Goal: Task Accomplishment & Management: Use online tool/utility

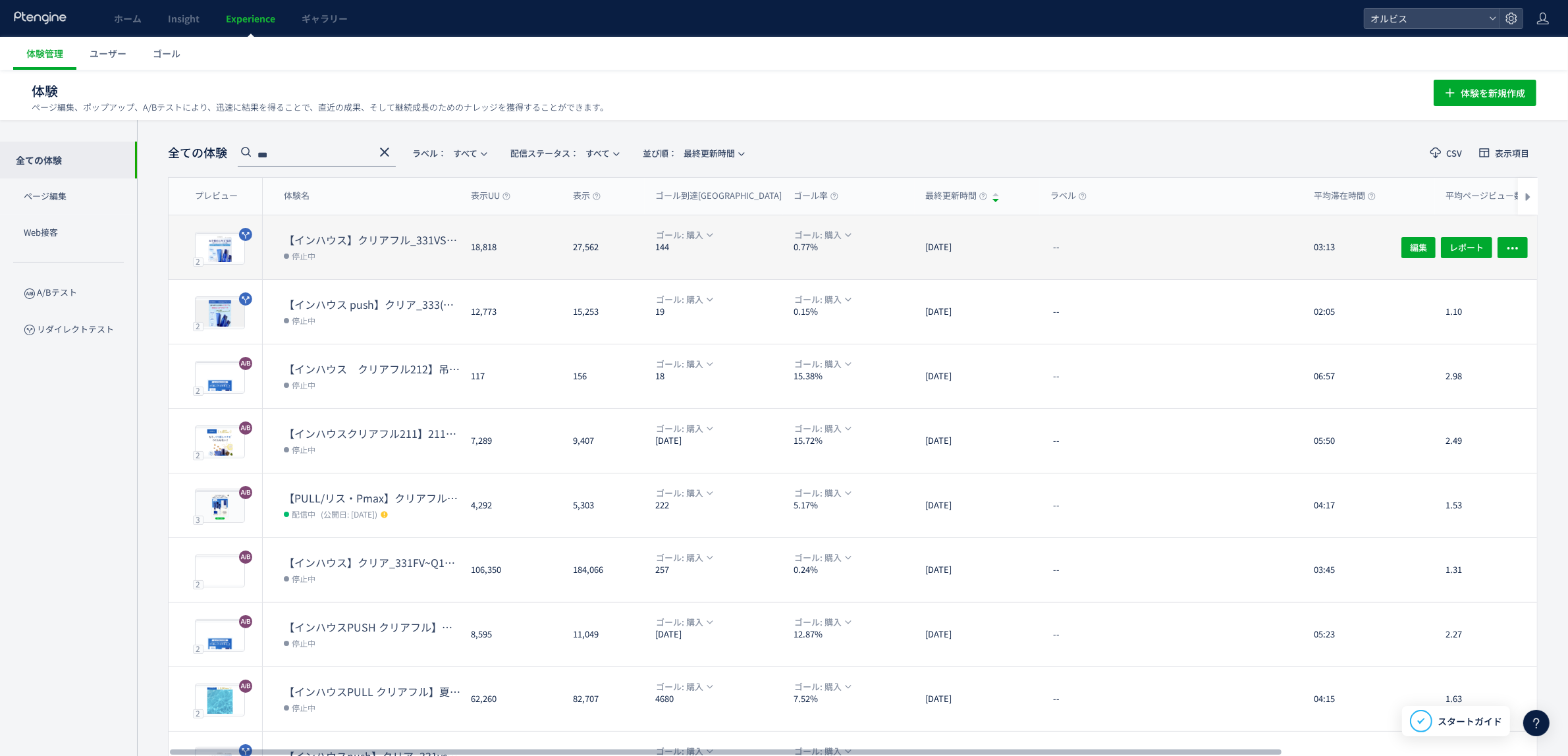
click at [360, 49] on dt "【インハウス】クリアフル_331VS331-1（FV下ベネフィット＋Q1改善）検証" at bounding box center [372, 240] width 177 height 15
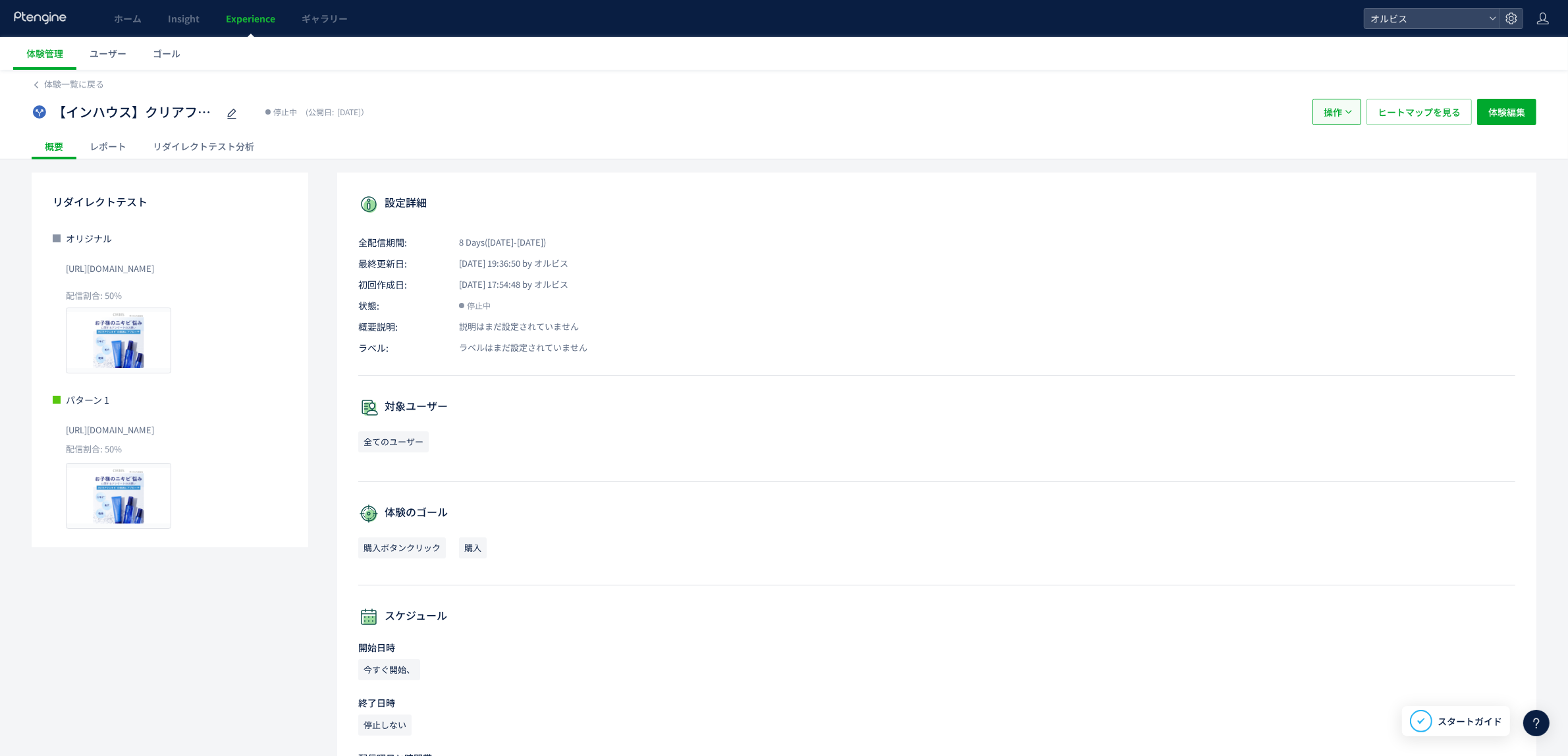
click at [637, 49] on span "操作" at bounding box center [1333, 111] width 18 height 26
click at [637, 49] on div "概要 レポート リダイレクトテスト分析" at bounding box center [784, 145] width 1505 height 25
click at [239, 49] on div "リダイレクトテスト分析" at bounding box center [204, 145] width 128 height 26
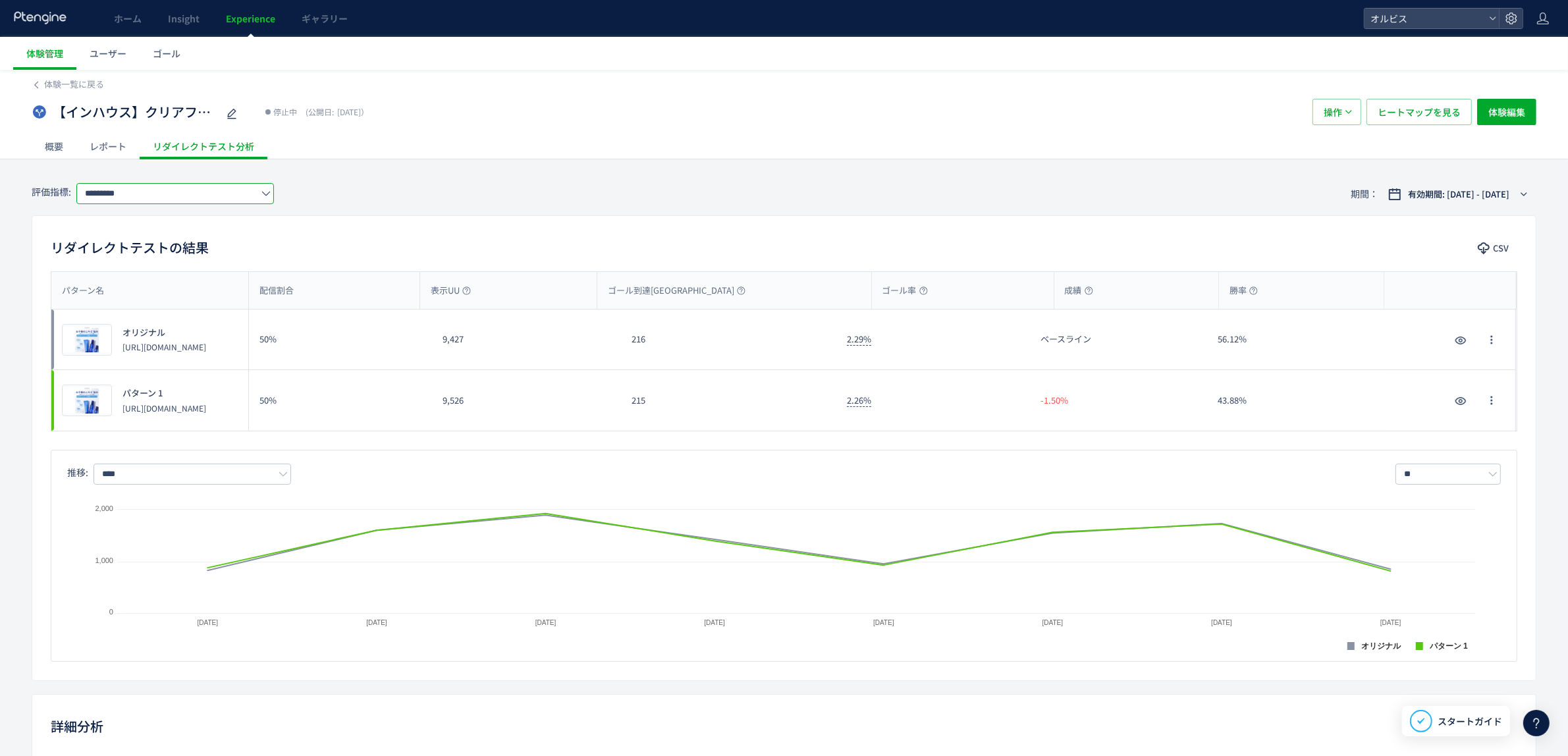
click at [209, 49] on input "*********" at bounding box center [175, 193] width 198 height 21
click at [183, 49] on span "購入" at bounding box center [178, 270] width 172 height 23
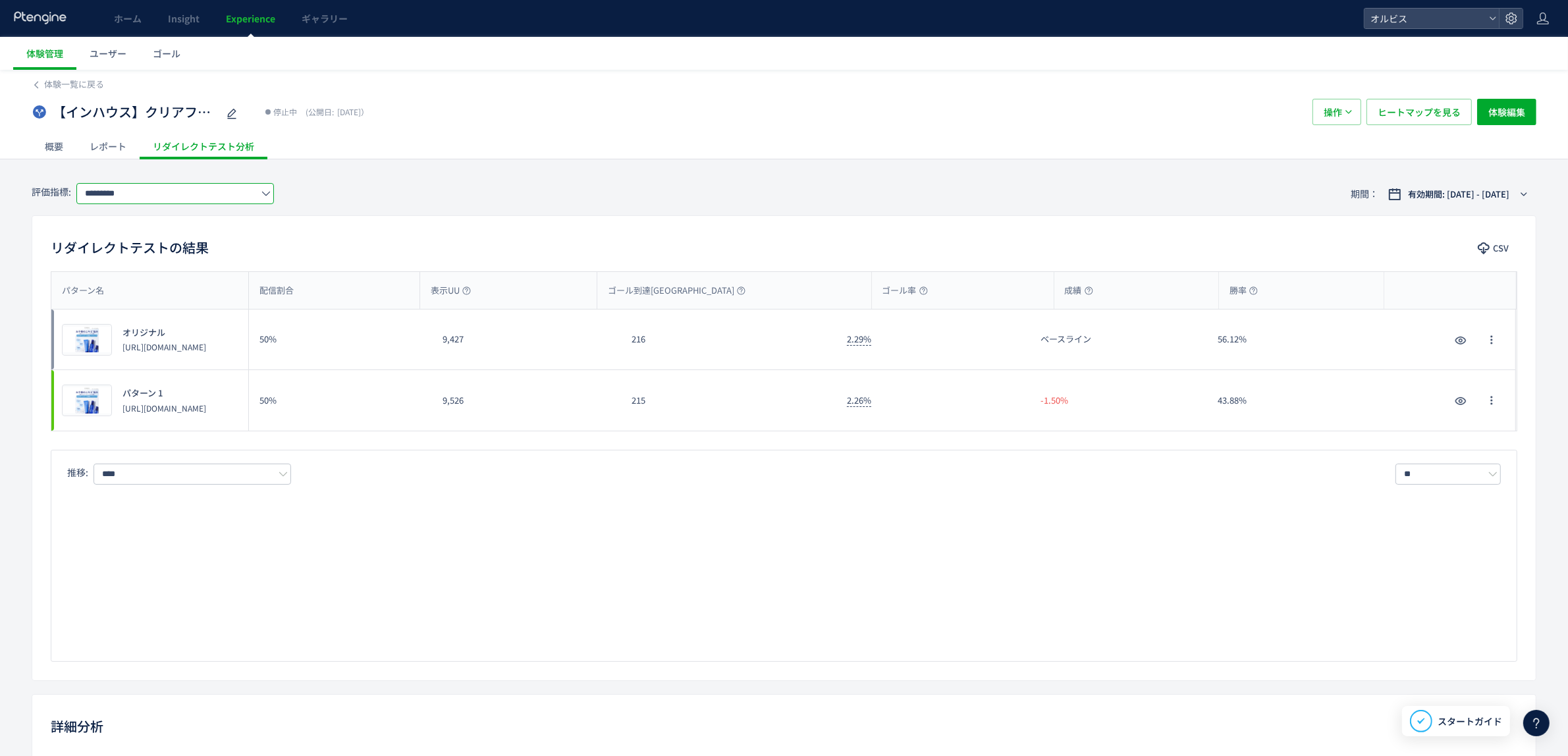
type input "**"
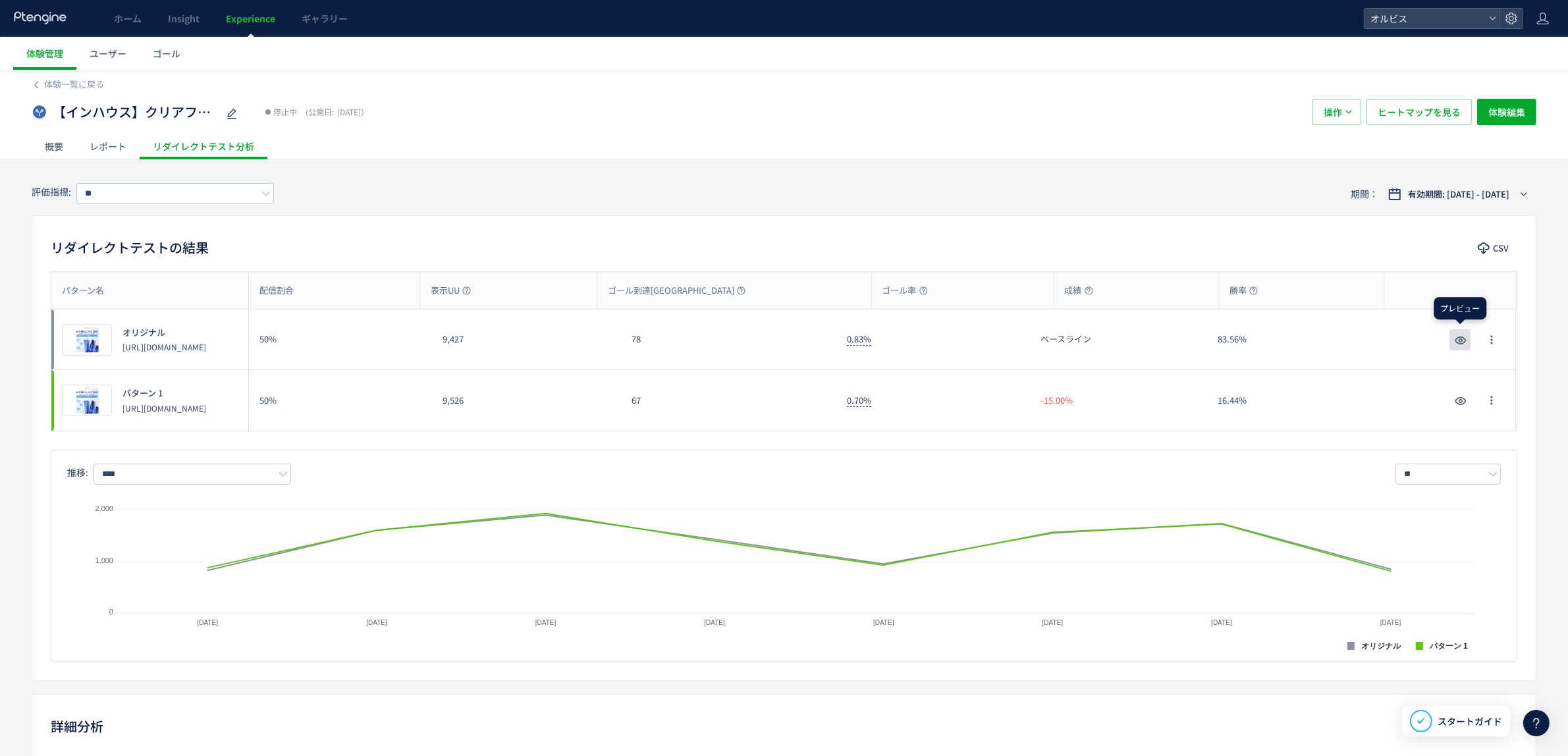
click at [637, 49] on use "button" at bounding box center [1461, 340] width 11 height 8
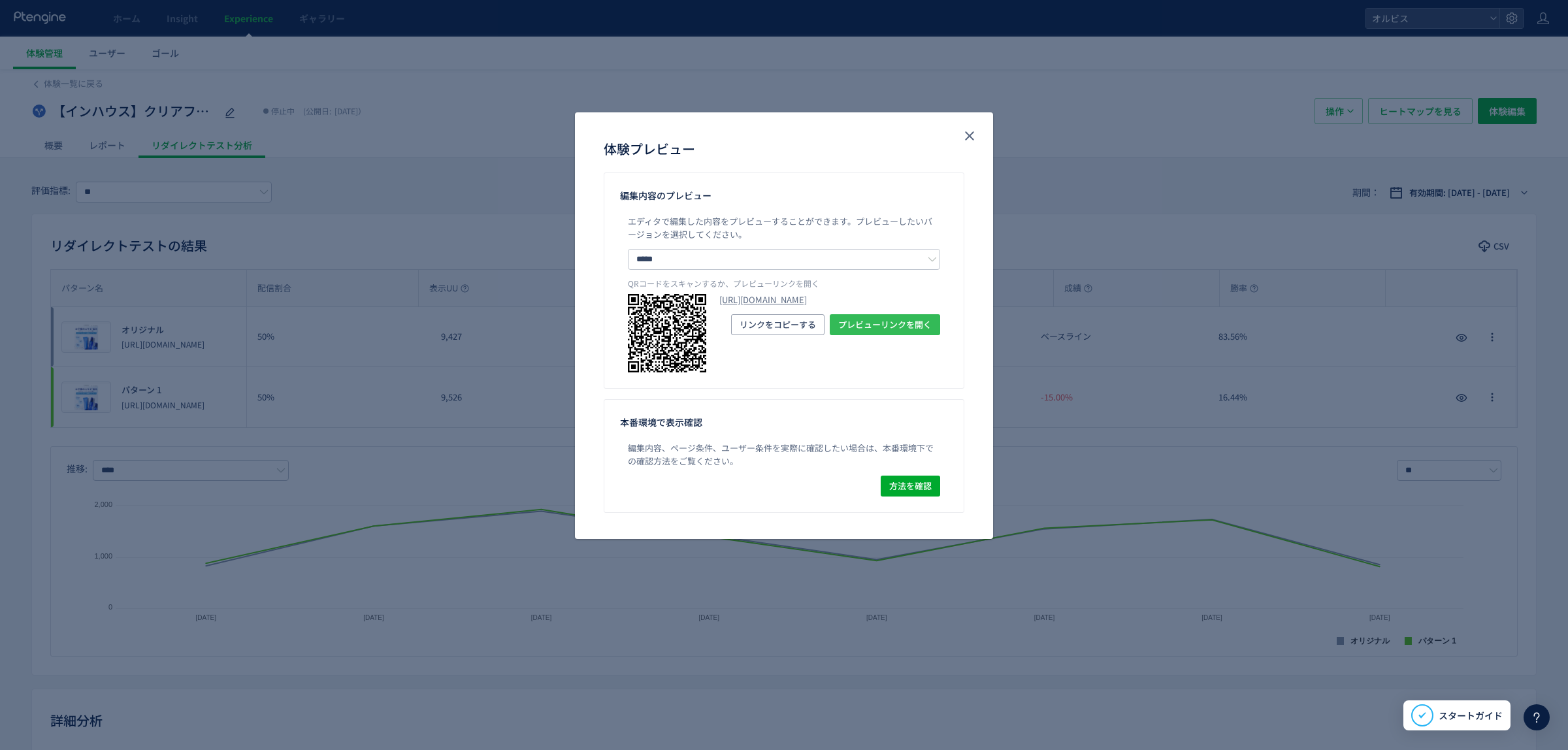
click at [632, 48] on button "プレビューリンクを開く" at bounding box center [885, 324] width 110 height 21
click at [632, 48] on icon "close" at bounding box center [970, 136] width 16 height 16
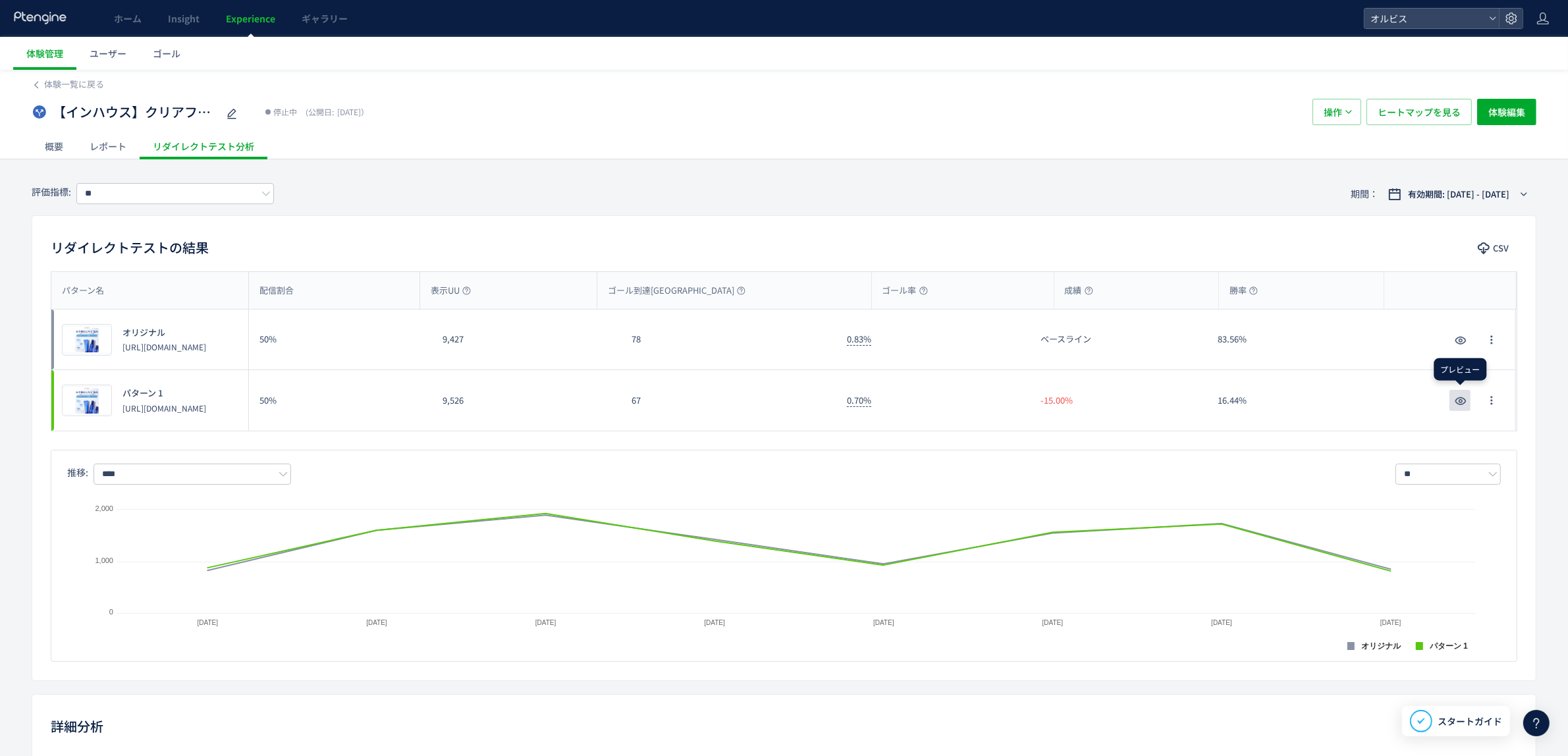
click at [637, 49] on icon "button" at bounding box center [1461, 401] width 16 height 16
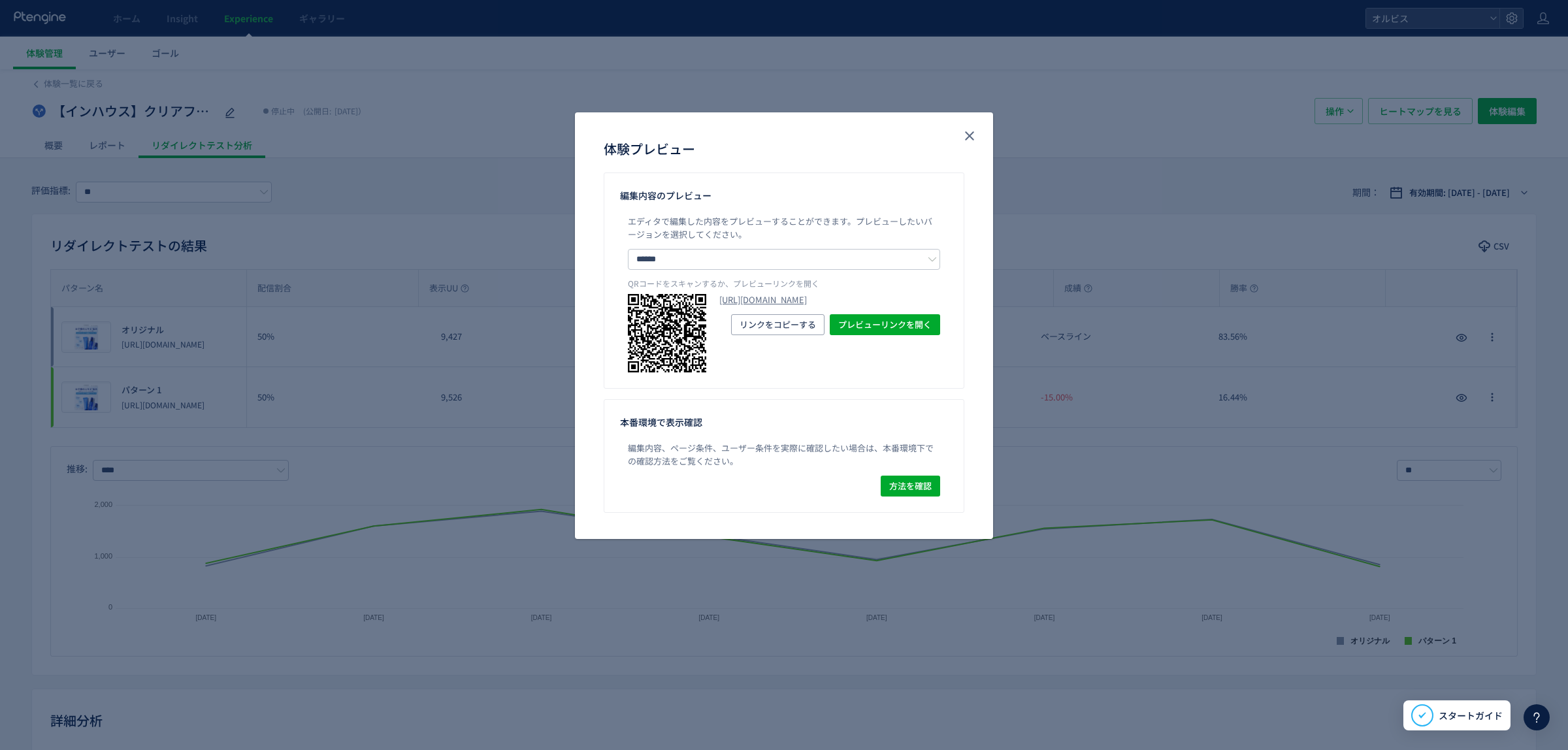
click at [632, 48] on div "プレビューリンクを開く リンクをコピーする" at bounding box center [829, 324] width 221 height 21
click at [632, 48] on span "プレビューリンクを開く" at bounding box center [885, 324] width 93 height 21
click at [632, 48] on icon "close" at bounding box center [970, 136] width 16 height 16
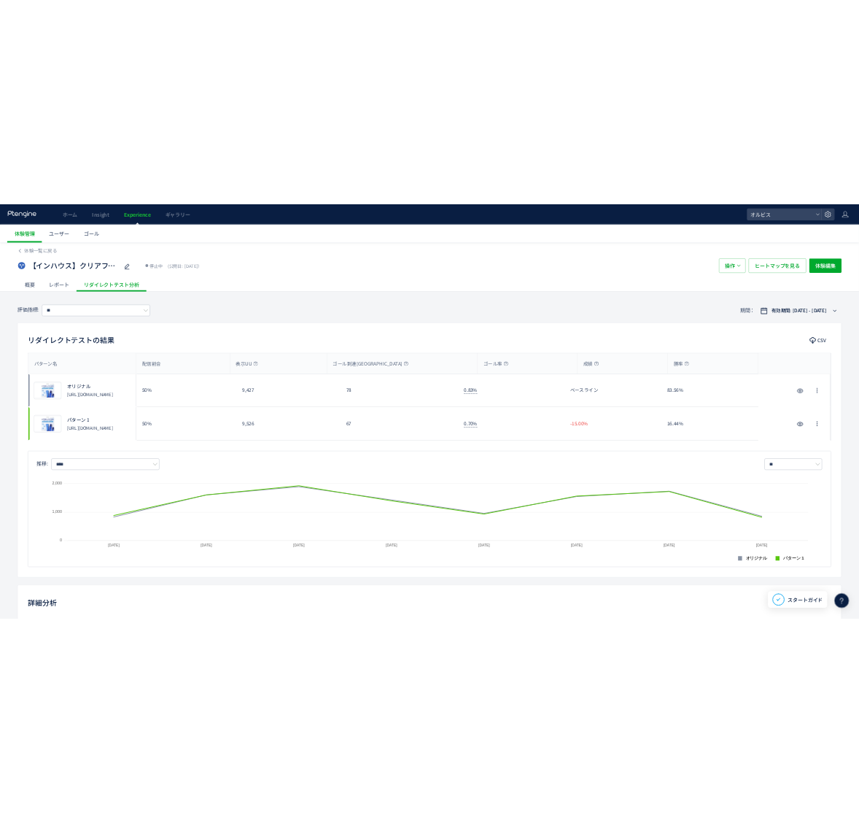
scroll to position [2, 0]
